Goal: Find specific page/section: Find specific page/section

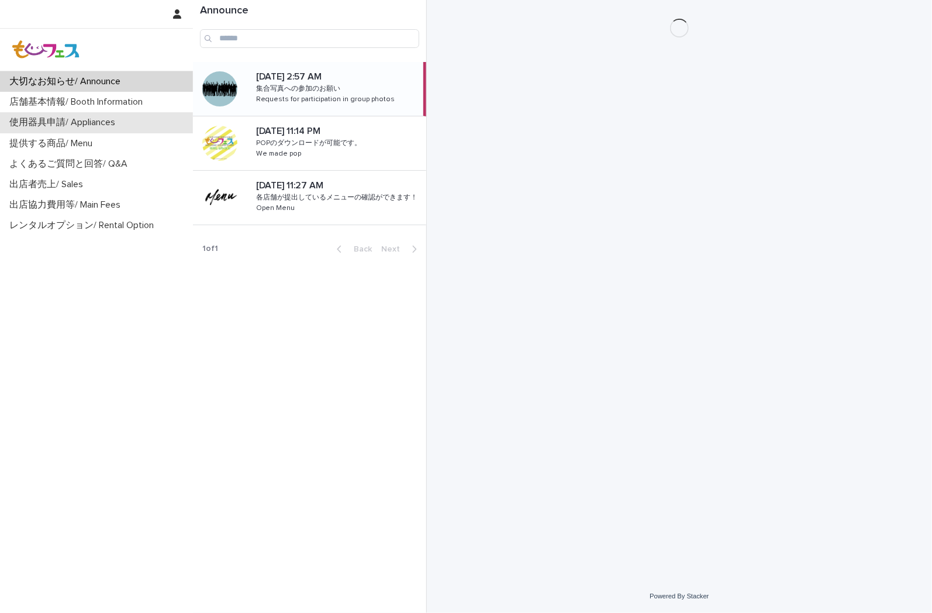
click at [101, 127] on p "使用器具申請/ Appliances" at bounding box center [65, 122] width 120 height 11
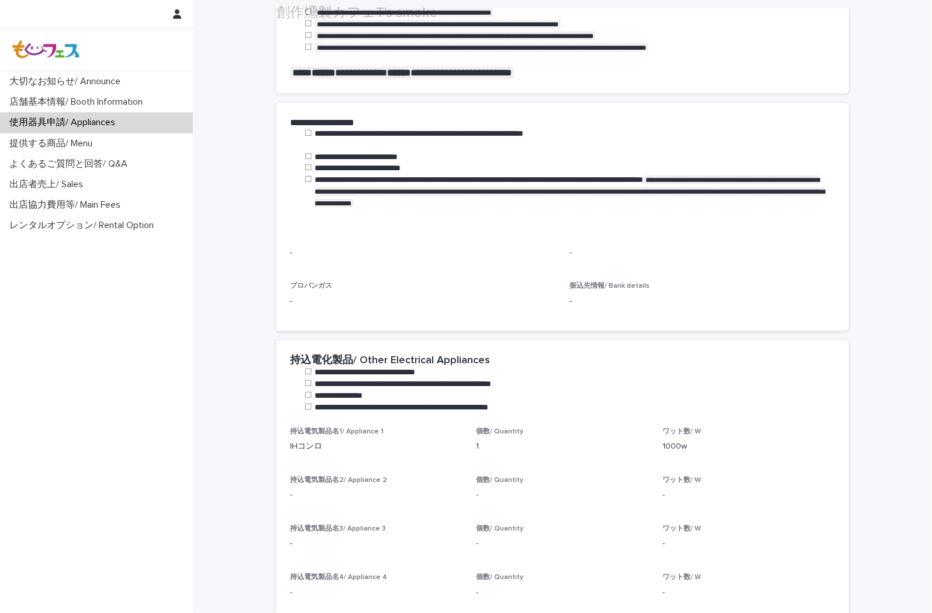
scroll to position [325, 0]
